Goal: Task Accomplishment & Management: Manage account settings

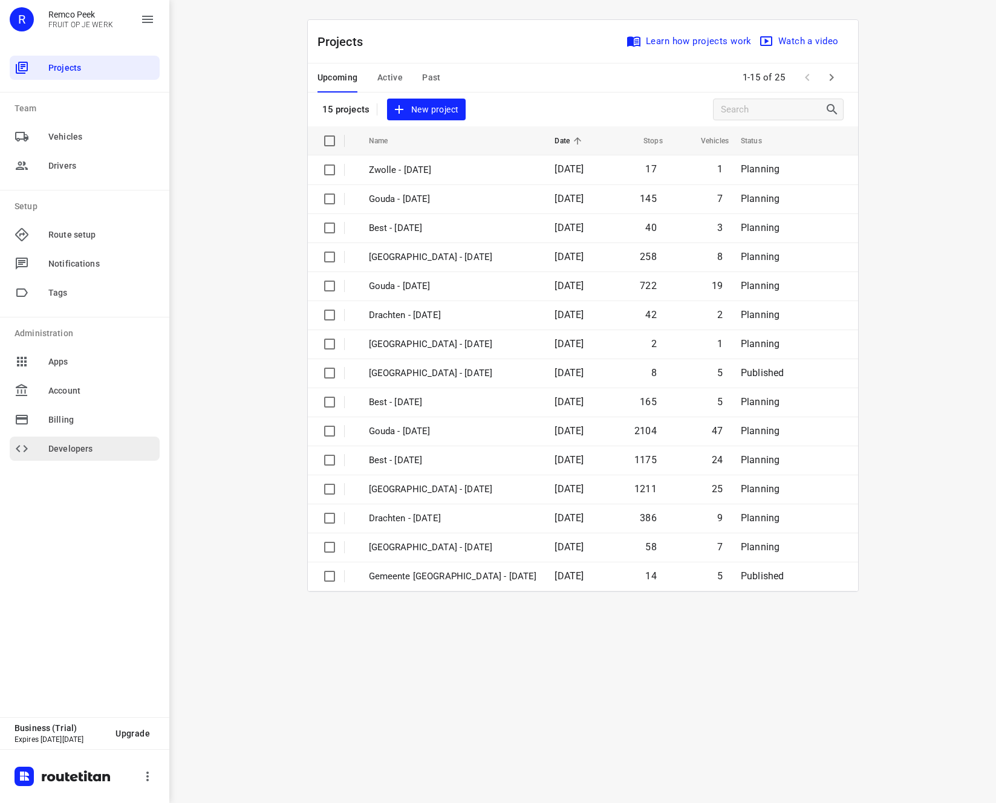
click at [77, 453] on span "Developers" at bounding box center [101, 449] width 106 height 13
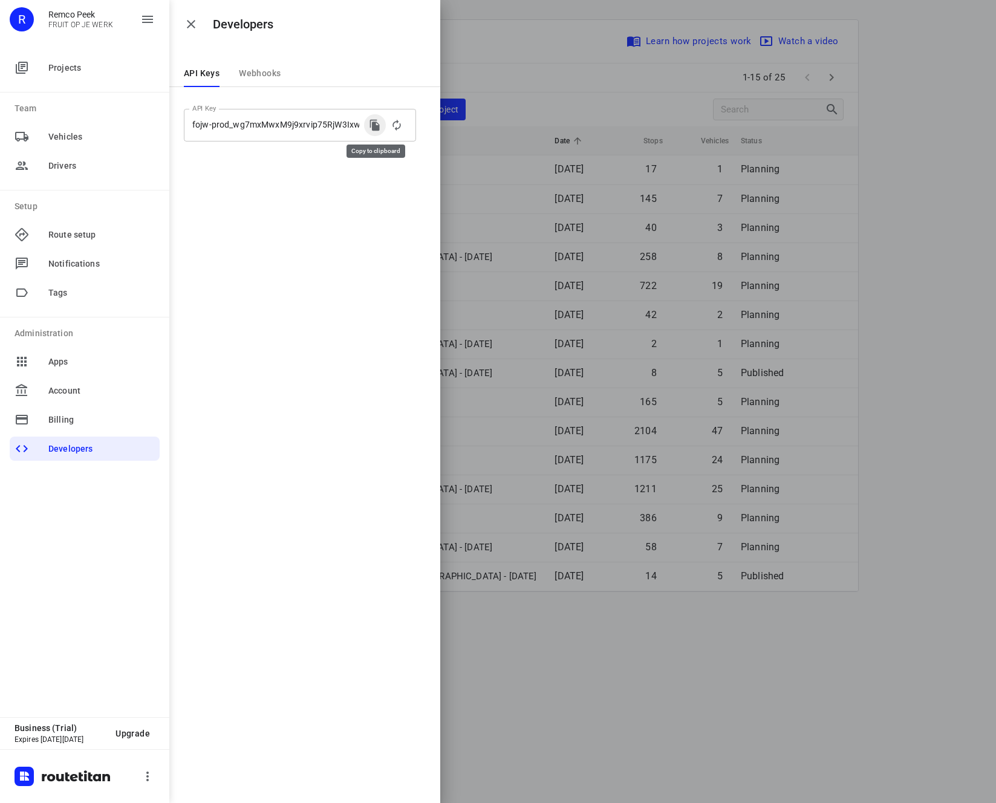
click at [374, 123] on icon "copy api key" at bounding box center [375, 125] width 10 height 11
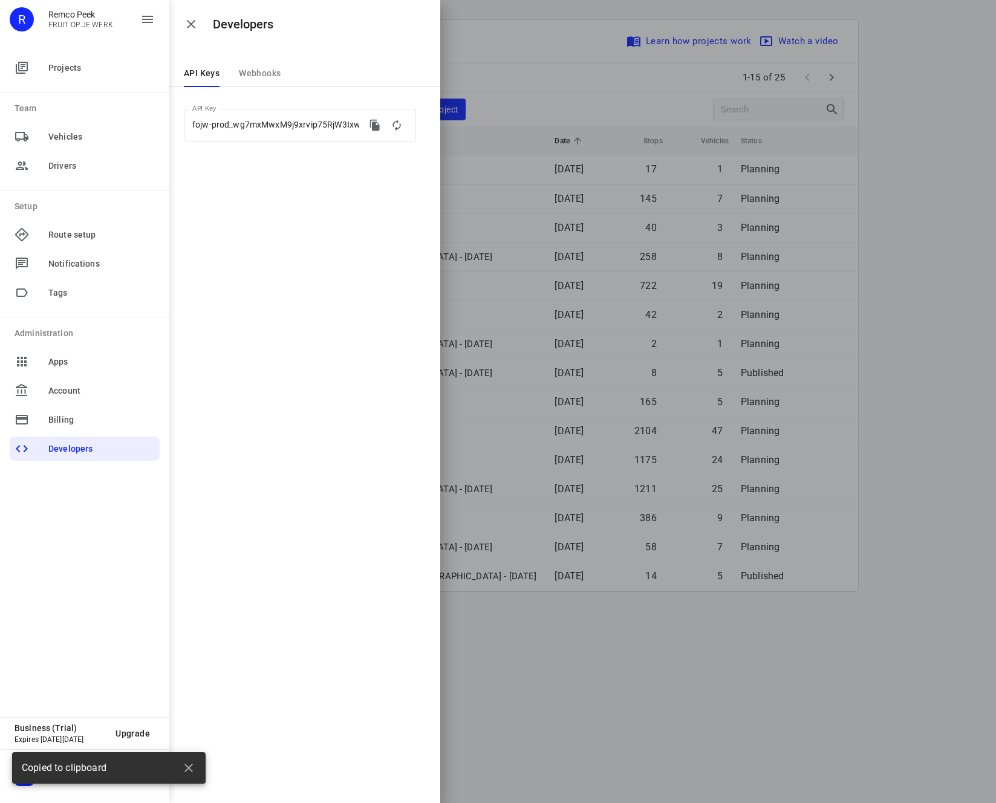
click at [657, 715] on div at bounding box center [498, 401] width 996 height 803
